Goal: Check status

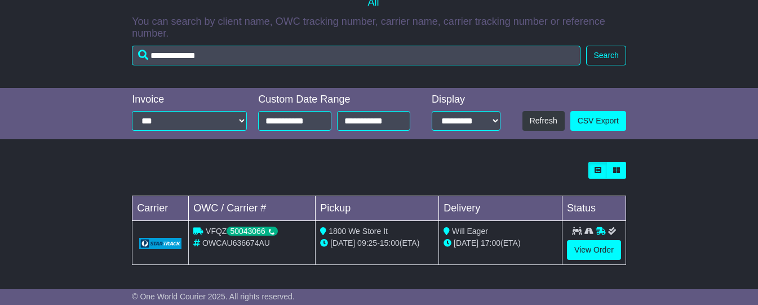
drag, startPoint x: 0, startPoint y: 0, endPoint x: 114, endPoint y: 57, distance: 127.8
click at [614, 51] on button "Search" at bounding box center [605, 56] width 39 height 20
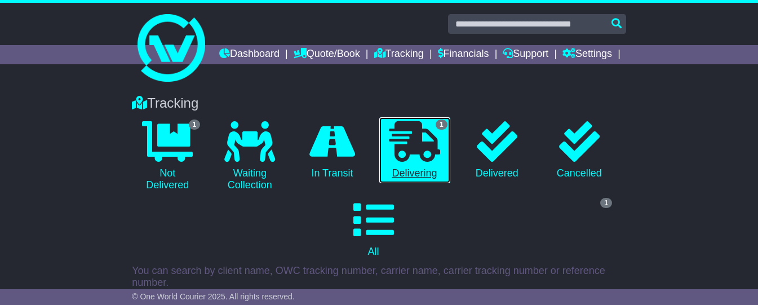
click at [411, 162] on icon at bounding box center [414, 141] width 51 height 41
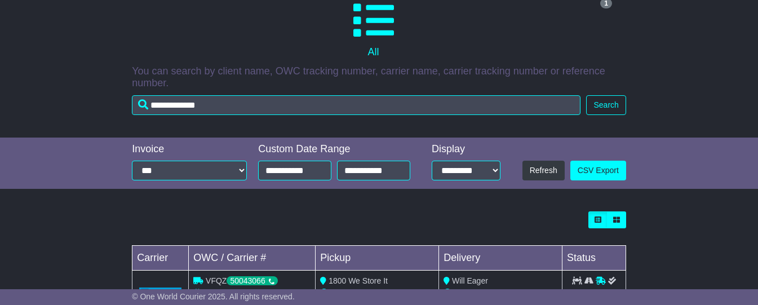
scroll to position [256, 0]
